Goal: Information Seeking & Learning: Find specific fact

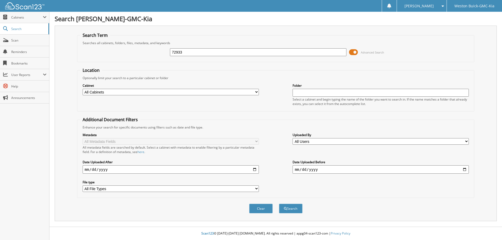
type input "72933"
click at [279, 204] on button "Search" at bounding box center [291, 209] width 24 height 10
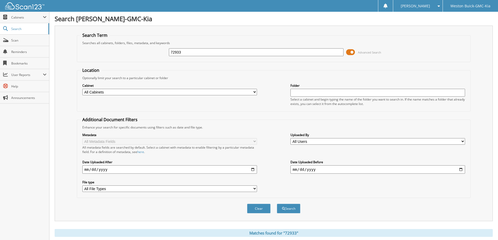
click at [203, 53] on input "72933" at bounding box center [256, 52] width 175 height 8
type input "729330"
click at [277, 204] on button "Search" at bounding box center [289, 209] width 24 height 10
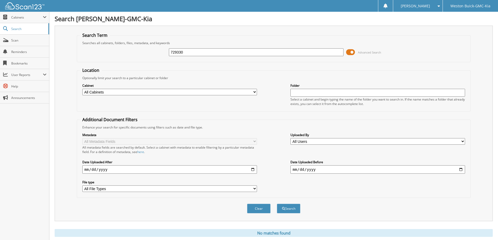
click at [199, 52] on input "729330" at bounding box center [256, 52] width 175 height 8
click at [198, 52] on input "729330" at bounding box center [256, 52] width 175 height 8
